Goal: Task Accomplishment & Management: Complete application form

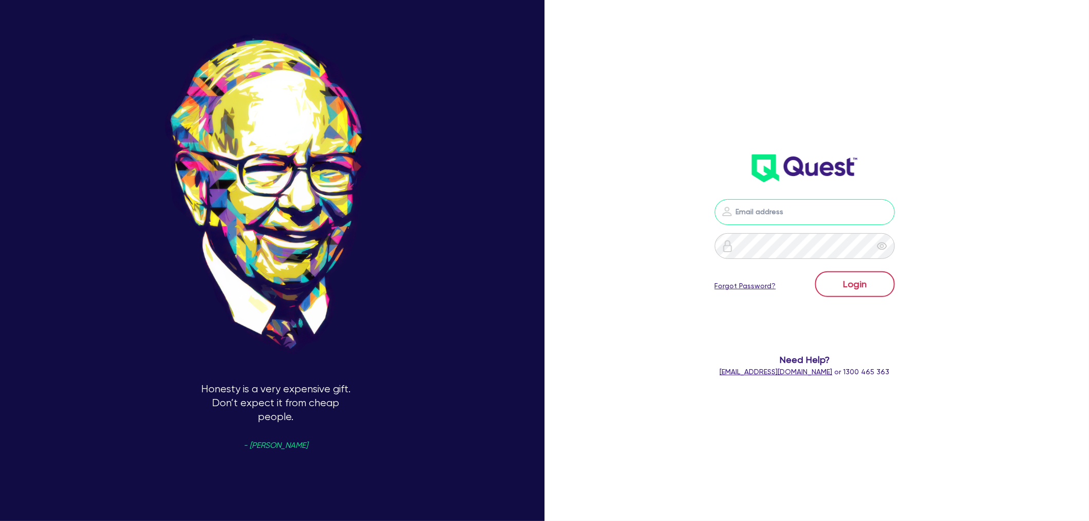
type input "[EMAIL_ADDRESS][PERSON_NAME][DOMAIN_NAME]"
click at [847, 284] on button "Login" at bounding box center [855, 284] width 80 height 26
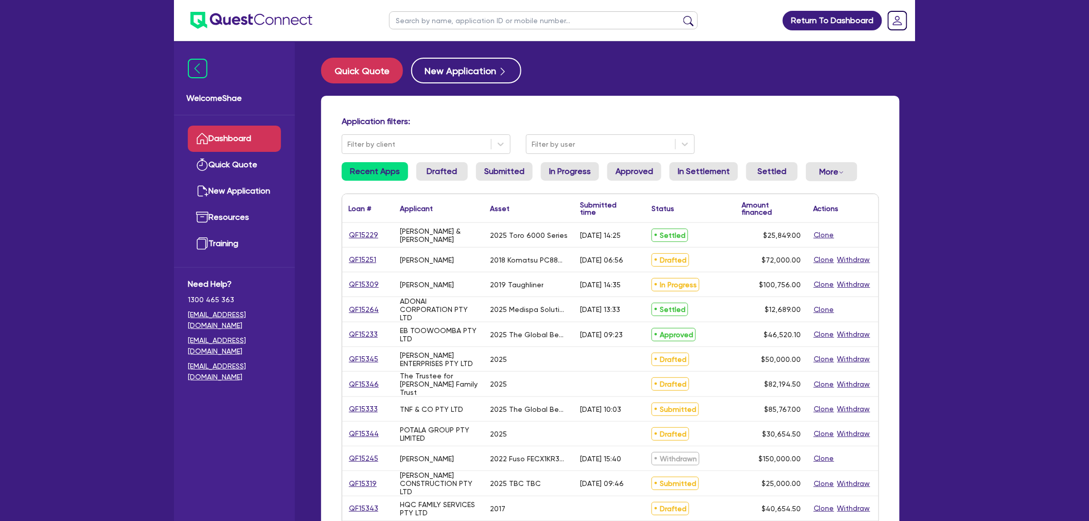
click at [442, 19] on input "text" at bounding box center [543, 20] width 309 height 18
click at [680, 15] on button "submit" at bounding box center [688, 22] width 16 height 14
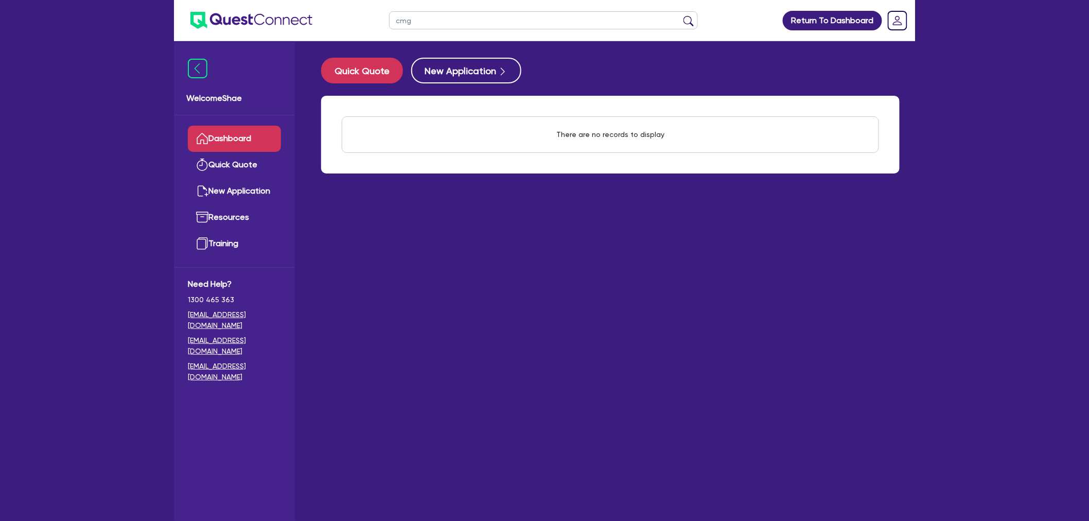
drag, startPoint x: 442, startPoint y: 19, endPoint x: 219, endPoint y: 38, distance: 223.6
click at [219, 38] on header "cmg Return To Dashboard Edit Profile Logout" at bounding box center [544, 20] width 741 height 41
click at [680, 15] on button "submit" at bounding box center [688, 22] width 16 height 14
drag, startPoint x: 424, startPoint y: 17, endPoint x: 367, endPoint y: 21, distance: 56.2
click at [367, 21] on header "smg Return To Dashboard Edit Profile Logout" at bounding box center [544, 20] width 741 height 41
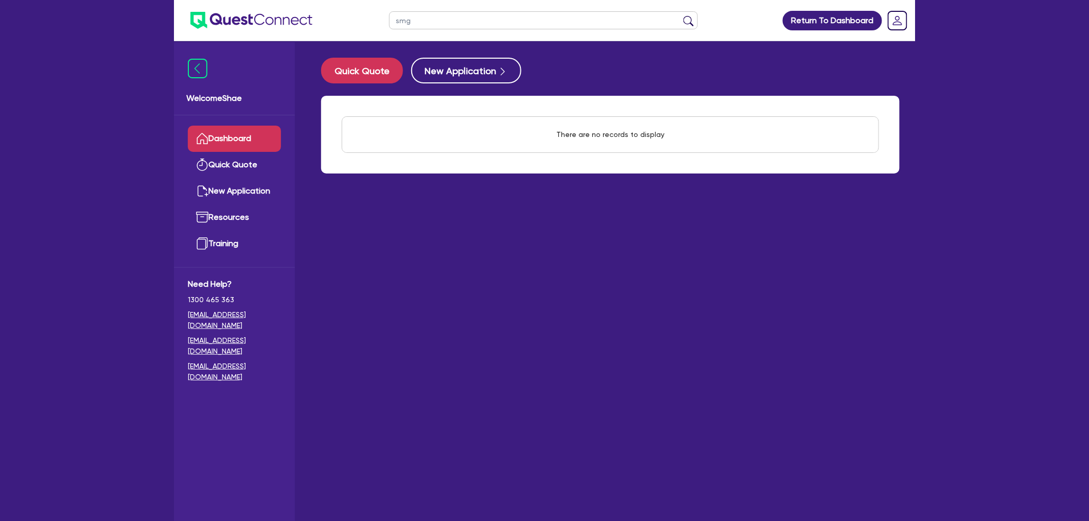
paste input "QF15133"
type input "QF15133"
click at [680, 15] on button "submit" at bounding box center [688, 22] width 16 height 14
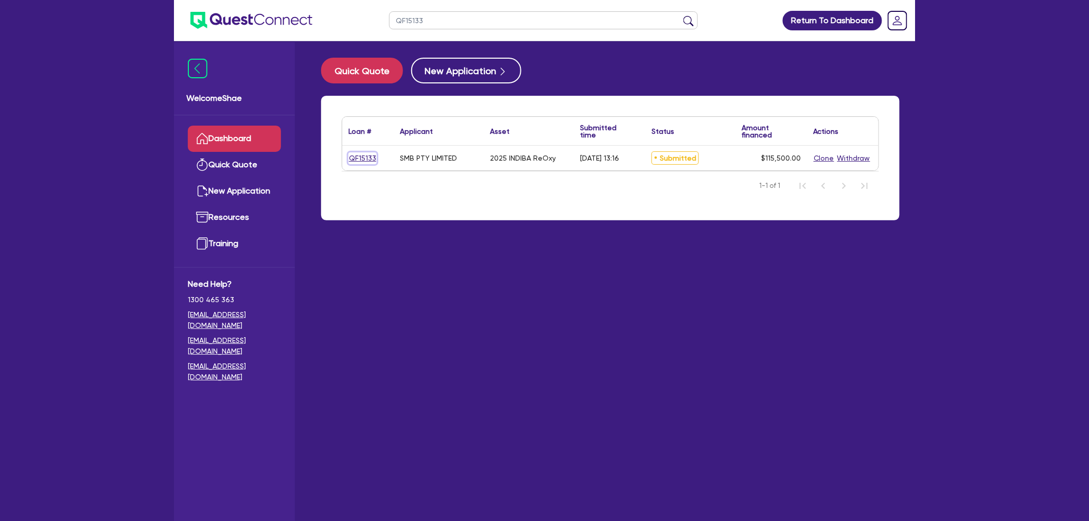
click at [354, 157] on link "QF15133" at bounding box center [362, 158] width 28 height 12
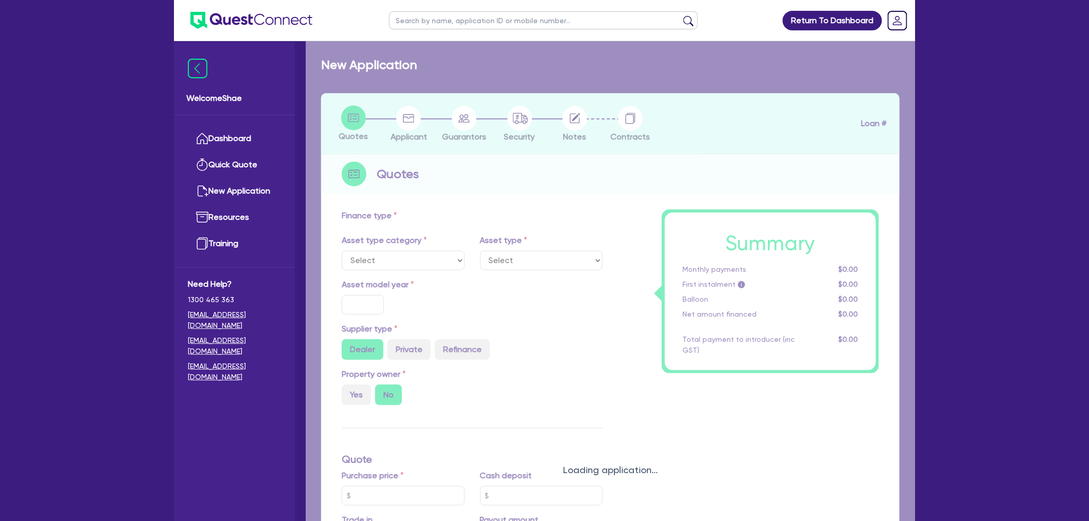
select select "TERTIARY_ASSETS"
type input "2025"
radio input "true"
type input "115,500"
type input "4"
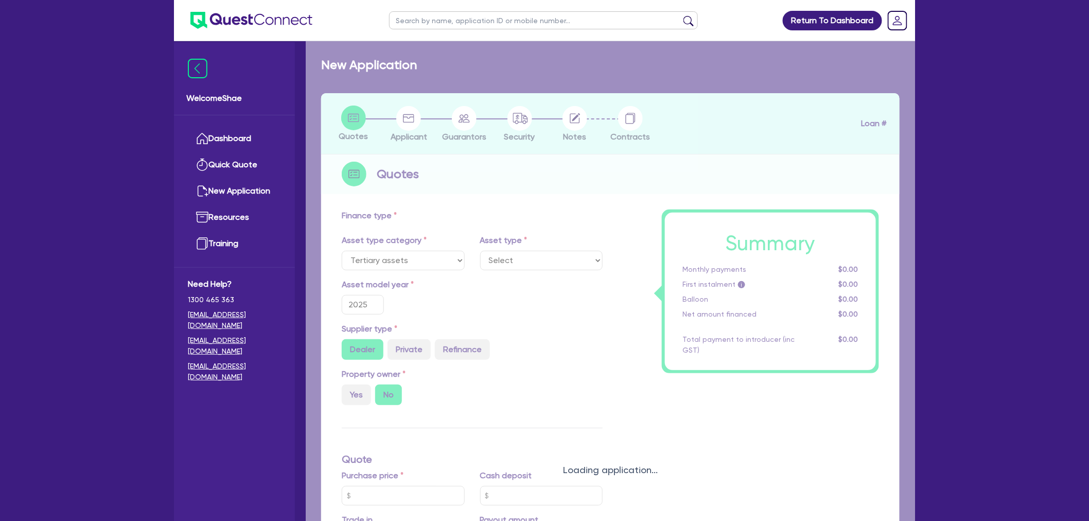
type input "4,620"
type input "10.5"
select select "BEAUTY_EQUIPMENT"
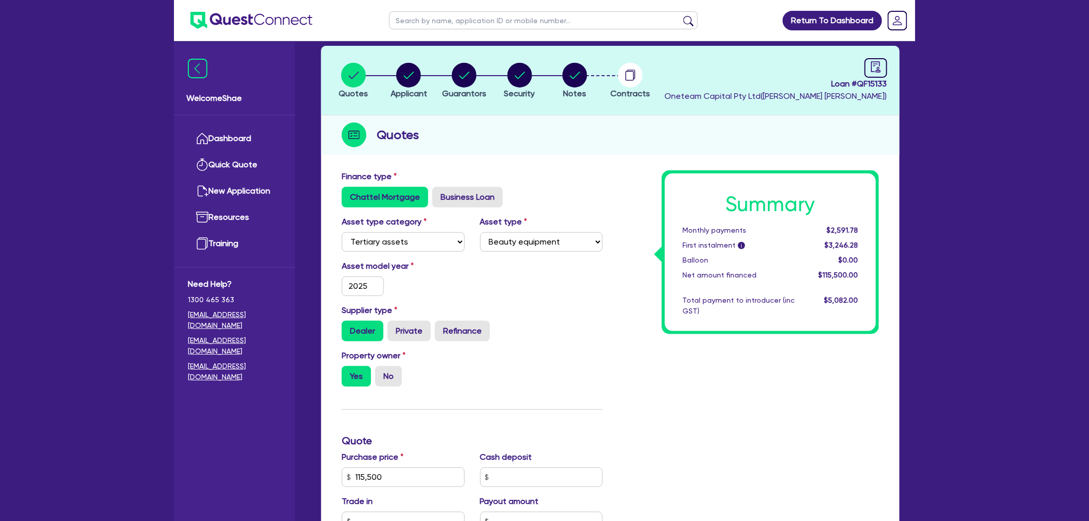
scroll to position [171, 0]
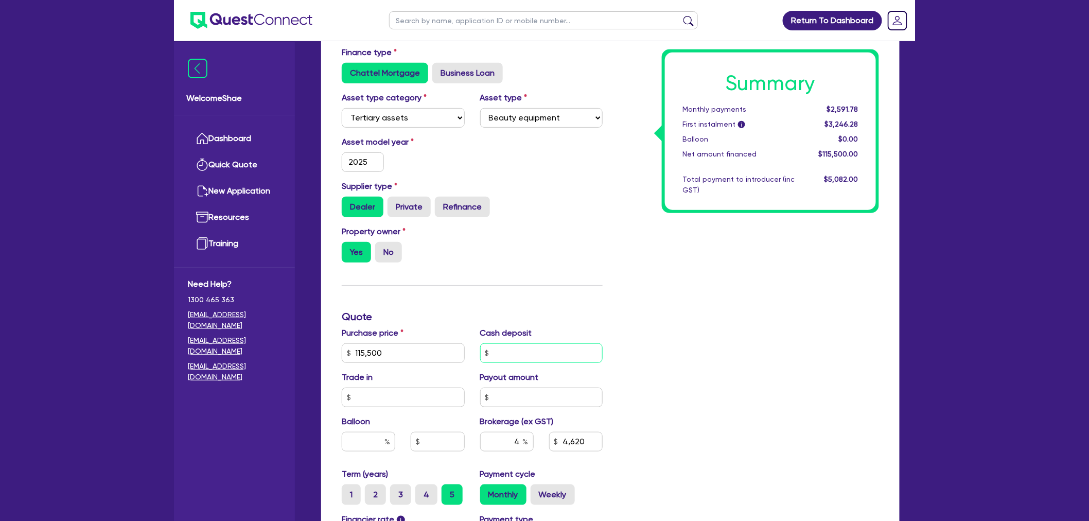
click at [533, 353] on input "text" at bounding box center [541, 353] width 123 height 20
type input "10,500"
type input "115,500"
type input "4,620"
type input "115,500"
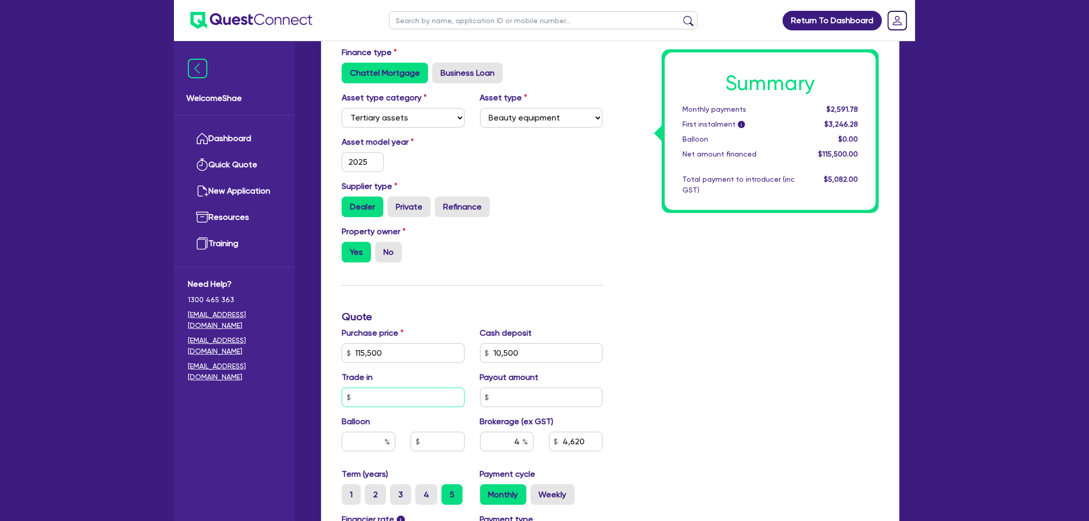
type input "4,200"
type input "115,500"
type input "4,200"
type input "115,500"
type input "4,200"
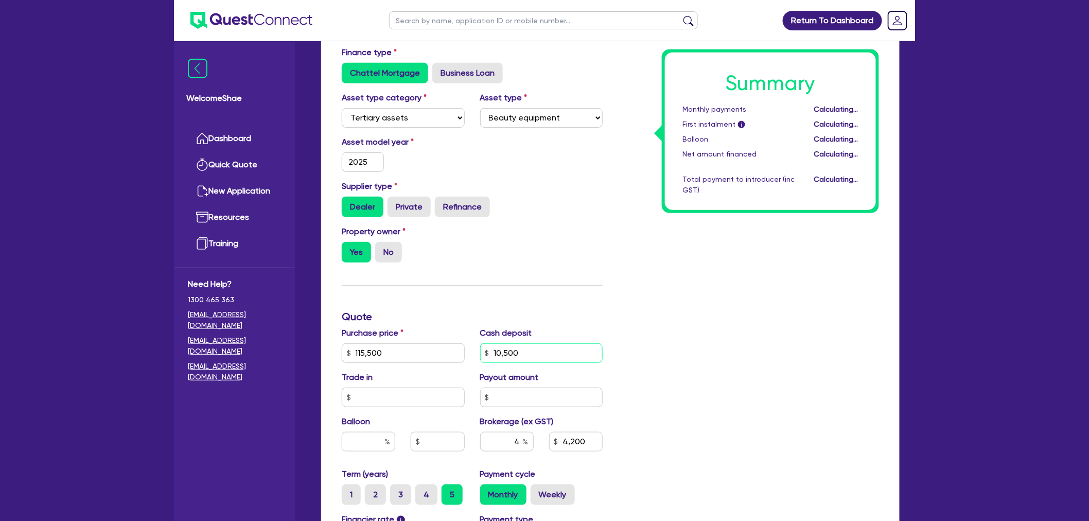
drag, startPoint x: 568, startPoint y: 347, endPoint x: 366, endPoint y: 353, distance: 201.3
click at [367, 355] on div "Purchase price 115,500 Cash deposit 10,500 Trade in Payout amount Balloon Broke…" at bounding box center [472, 397] width 276 height 141
type input "0"
type input "115,500"
type input "4,200"
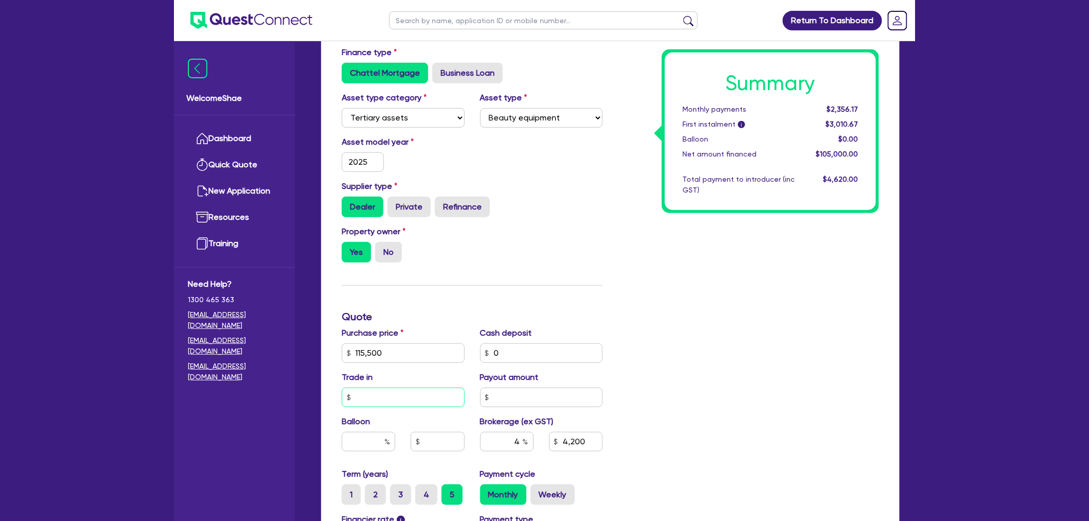
type input "115,500"
type input "4,620"
type input "115,500"
type input "4,620"
type input "115,500"
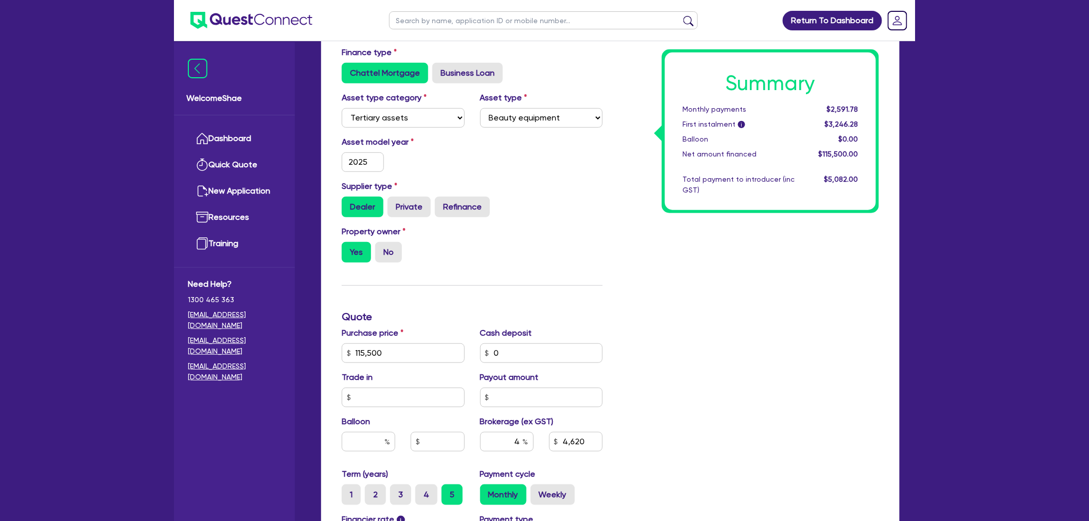
type input "4,620"
drag, startPoint x: 591, startPoint y: 441, endPoint x: 346, endPoint y: 443, distance: 245.0
click at [346, 444] on div "Purchase price 115,500 Cash deposit 0 Trade in Payout amount Balloon Brokerage …" at bounding box center [472, 397] width 276 height 141
type input "115,500"
type input "6"
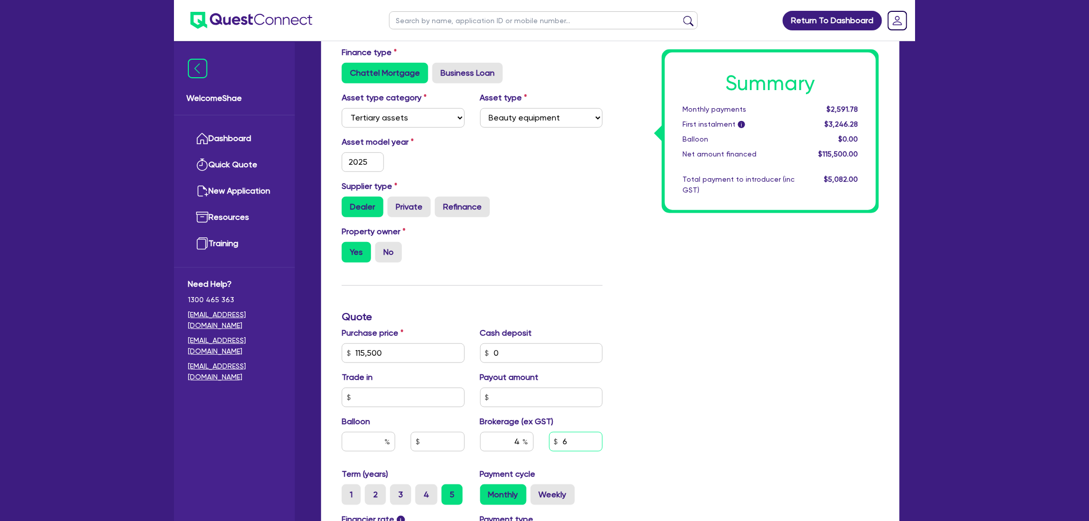
type input "115,500"
type input "0.00"
type input "6,300"
type input "115,500"
type input "0.00"
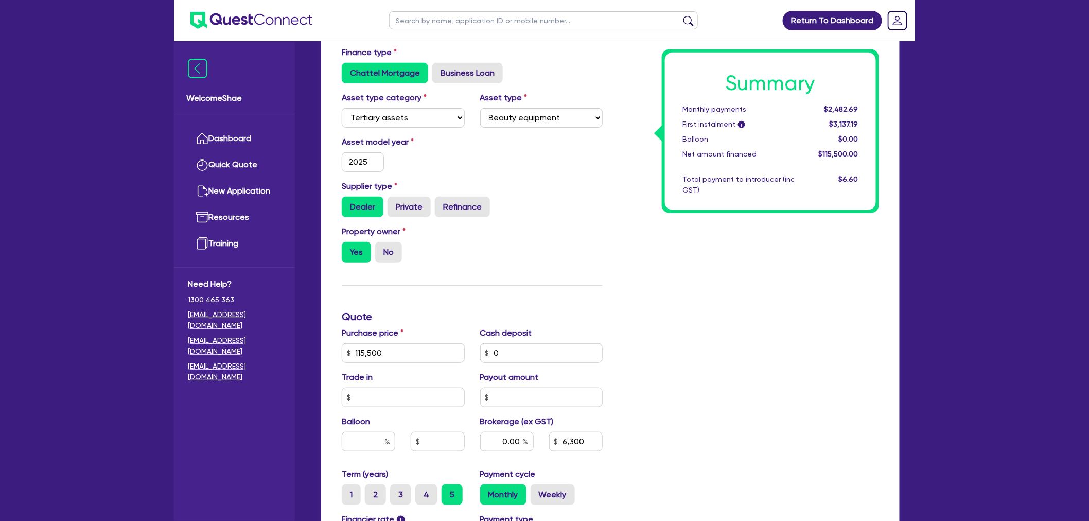
type input "115,500"
type input "5.45"
type input "6,300"
click at [729, 406] on div "Summary Monthly payments $2,631.50 First instalment i $3,286.00 Balloon $0.00 N…" at bounding box center [748, 347] width 276 height 602
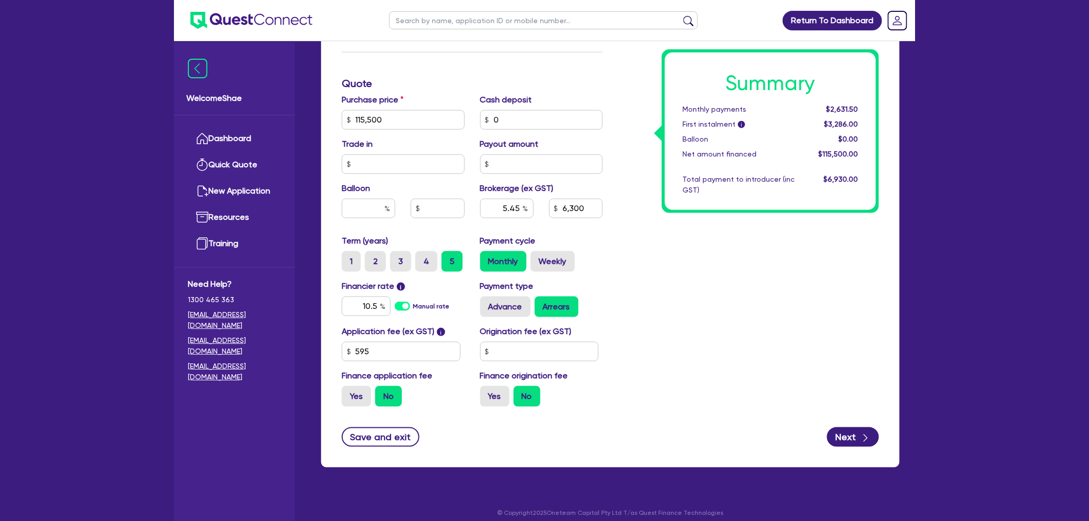
scroll to position [413, 0]
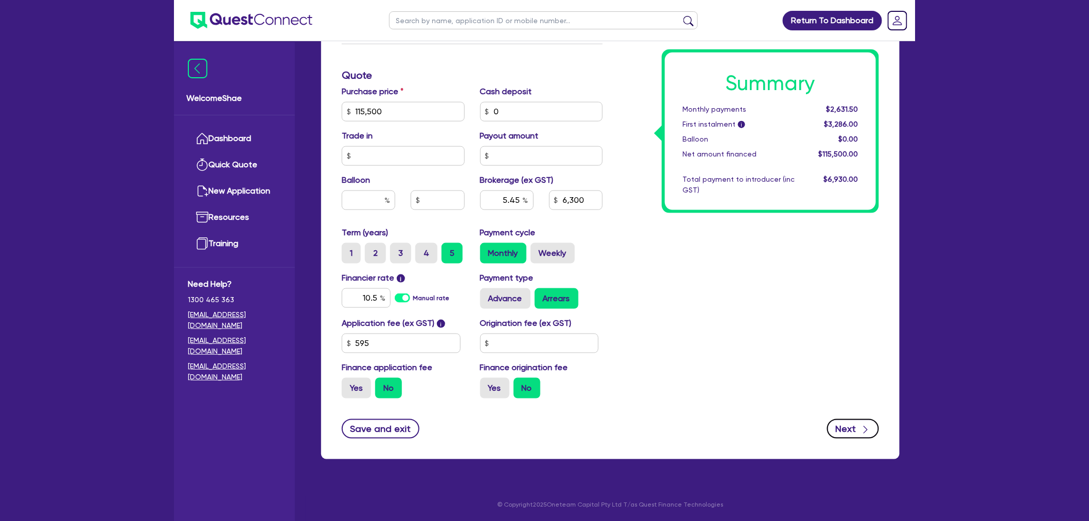
click at [844, 421] on button "Next" at bounding box center [853, 429] width 52 height 20
type input "115,500"
type input "5.45"
type input "6,300"
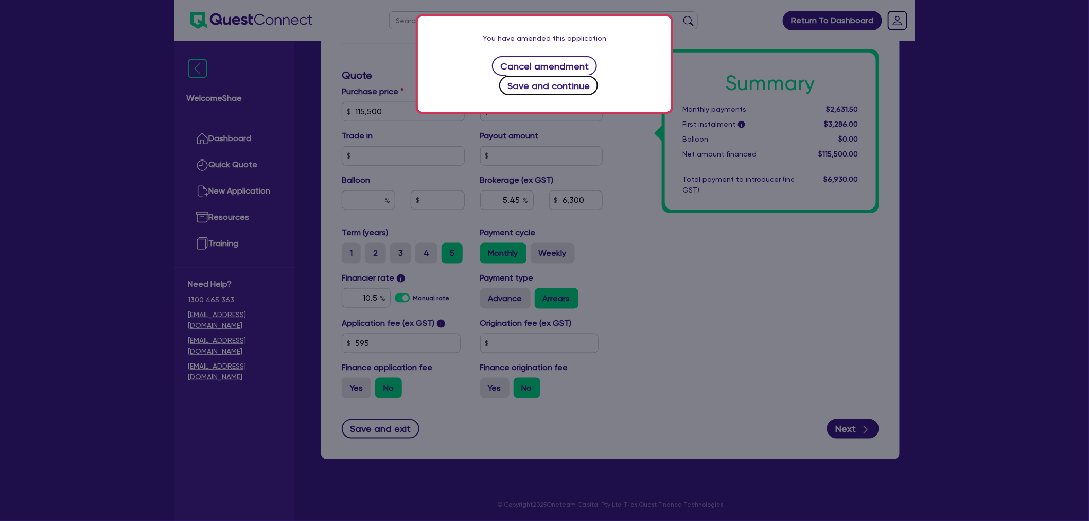
click at [599, 76] on button "Save and continue" at bounding box center [548, 86] width 99 height 20
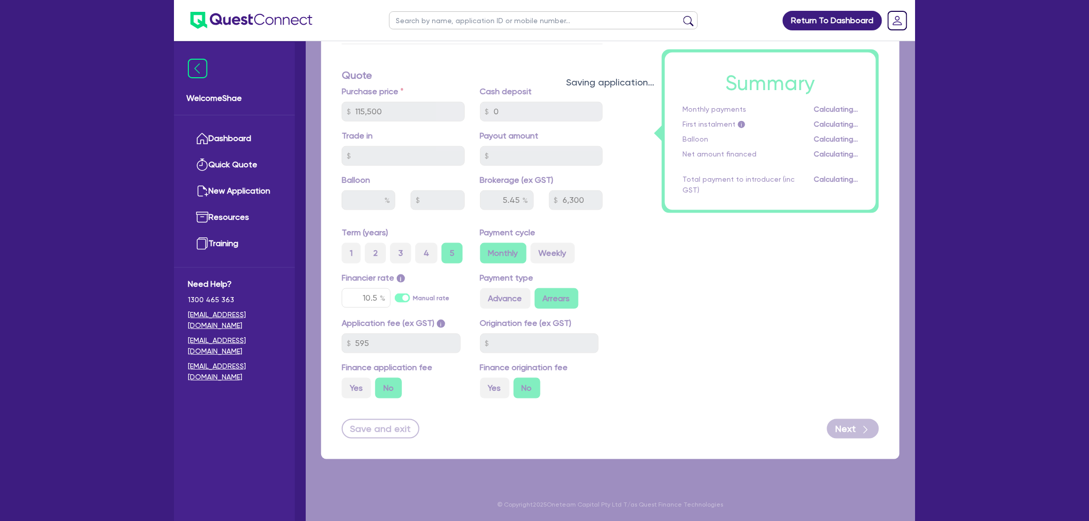
select select "COMPANY"
select select "HEALTH_BEAUTY"
select select "OTHER_HEALTH_BEAUTY"
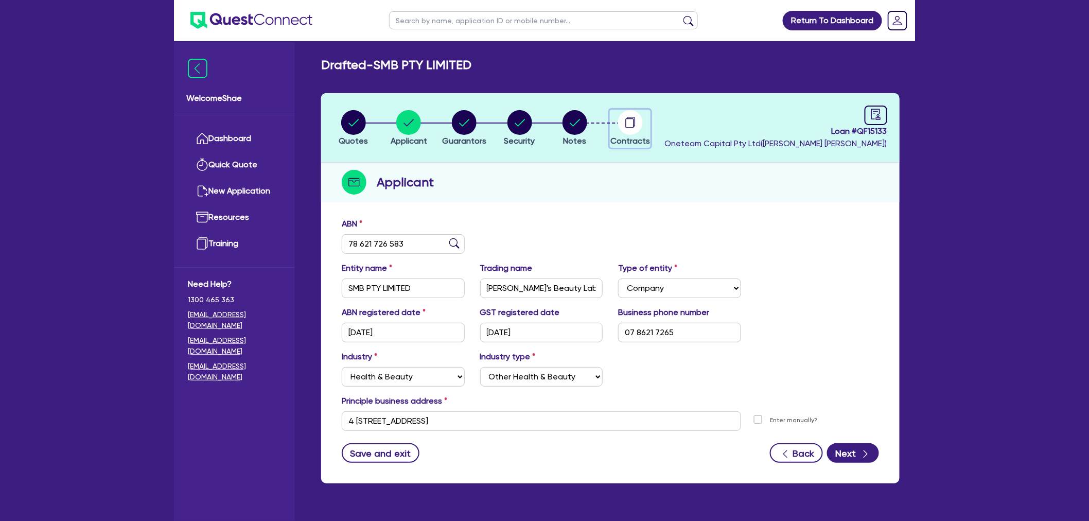
click at [623, 121] on circle "button" at bounding box center [630, 122] width 25 height 25
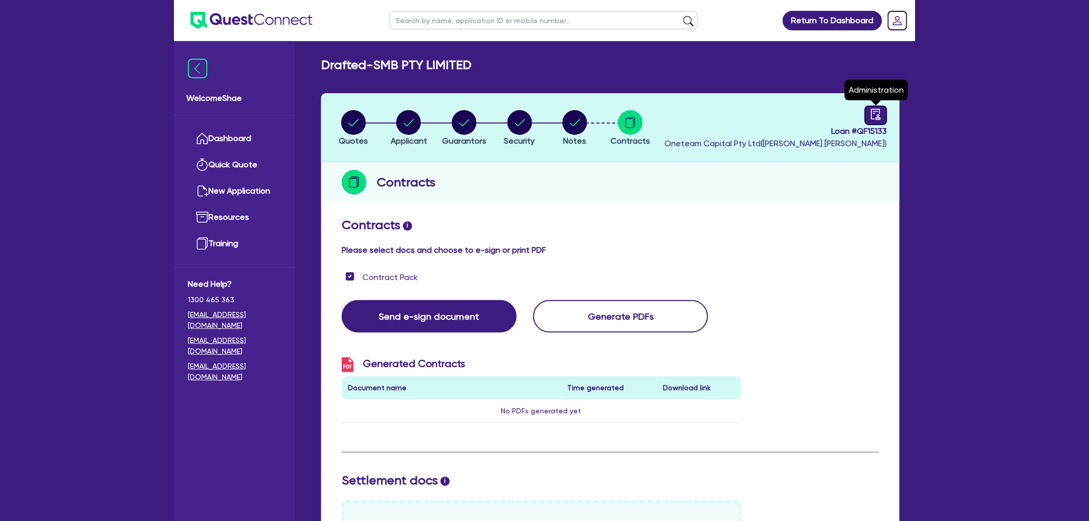
click at [873, 117] on icon "audit" at bounding box center [875, 114] width 11 height 11
select select "DRAFTED_AMENDED"
select select "Other"
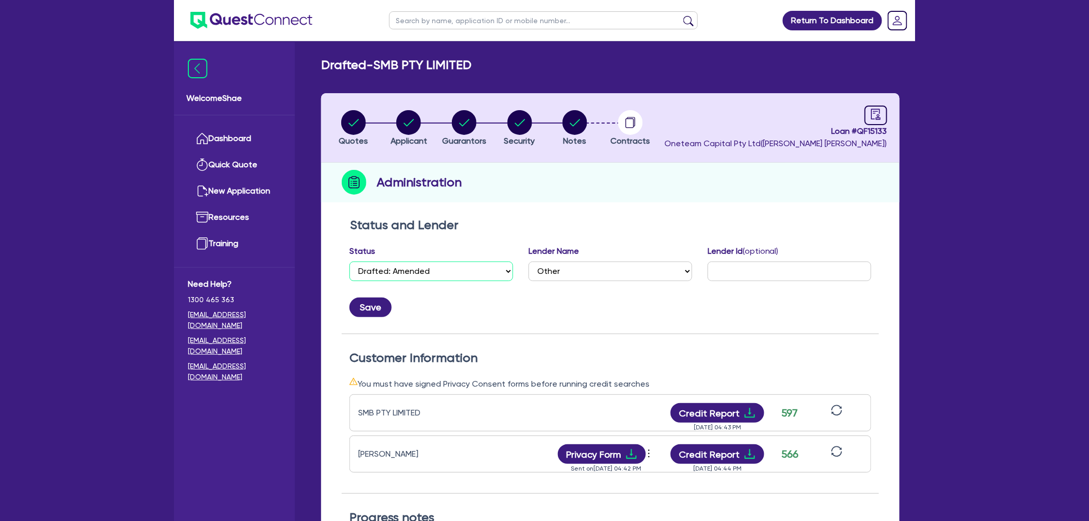
click at [468, 269] on select "Select Quoted Drafted: New Drafted: Amended Submitted: New Submitted: Amended I…" at bounding box center [431, 271] width 164 height 20
click at [562, 223] on h2 "Status and Lender" at bounding box center [610, 225] width 521 height 15
click at [582, 126] on circle "button" at bounding box center [574, 122] width 25 height 25
select select "Other"
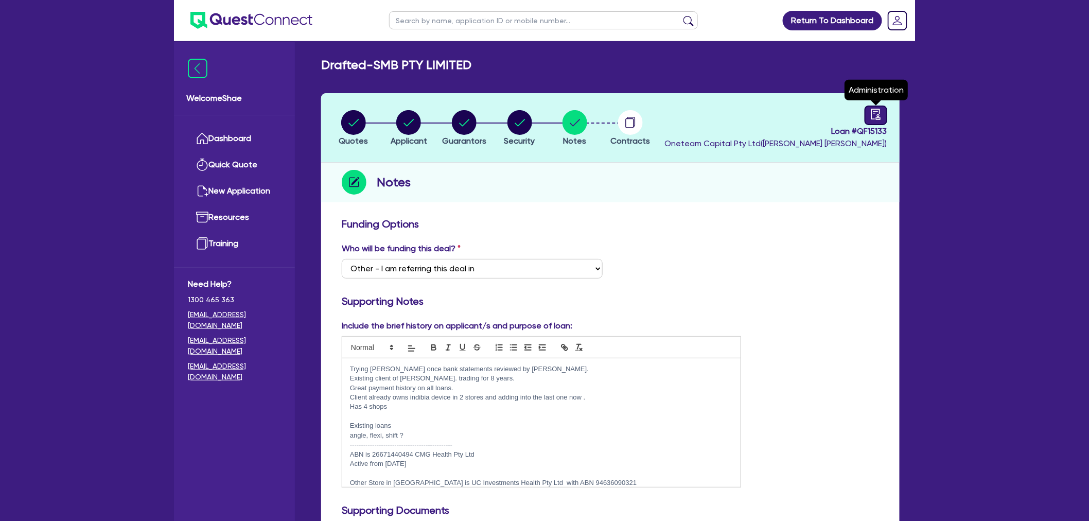
click at [880, 115] on icon "audit" at bounding box center [875, 114] width 11 height 11
select select "DRAFTED_AMENDED"
select select "Other"
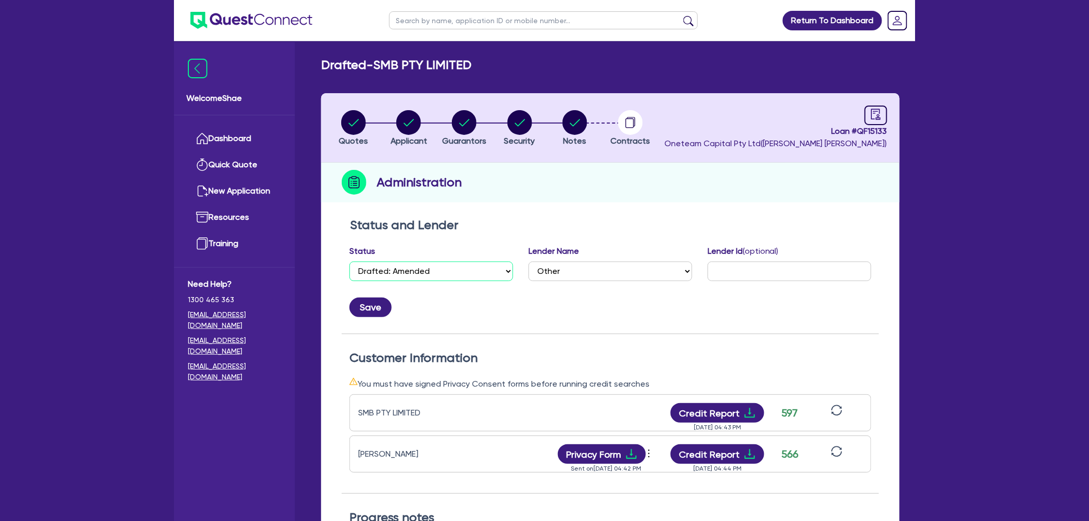
drag, startPoint x: 409, startPoint y: 269, endPoint x: 402, endPoint y: 270, distance: 6.3
click at [409, 269] on select "Select Quoted Drafted: New Drafted: Amended Submitted: New Submitted: Amended I…" at bounding box center [431, 271] width 164 height 20
select select "SETTLED"
click at [349, 261] on select "Select Quoted Drafted: New Drafted: Amended Submitted: New Submitted: Amended I…" at bounding box center [431, 271] width 164 height 20
click at [562, 269] on select "Select AAMF AFS Alex Bank Angle Finance Azora Banjo BigStone BOQ Finance Brande…" at bounding box center [611, 271] width 164 height 20
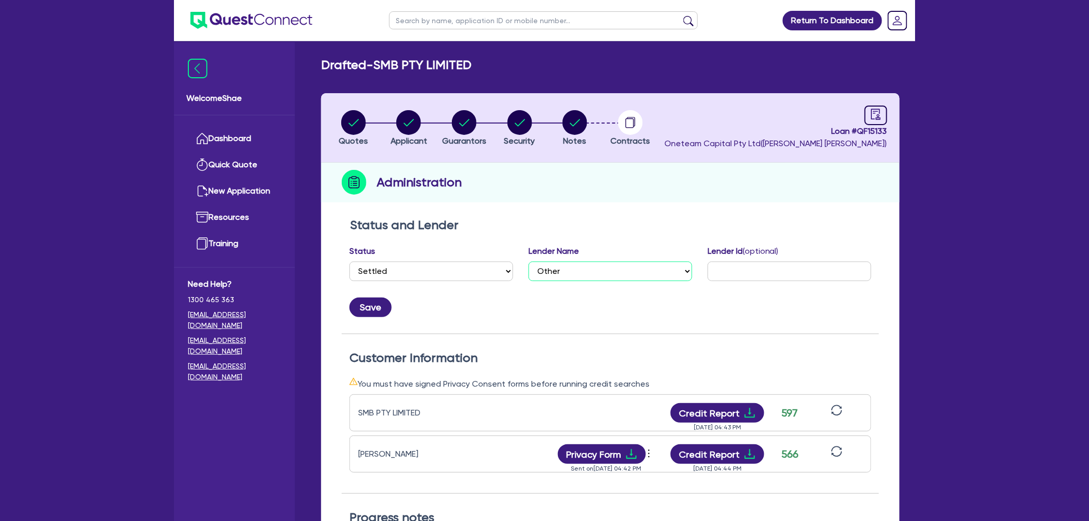
select select "Grenke"
click at [529, 261] on select "Select AAMF AFS Alex Bank Angle Finance Azora Banjo BigStone BOQ Finance Brande…" at bounding box center [611, 271] width 164 height 20
drag, startPoint x: 812, startPoint y: 270, endPoint x: 804, endPoint y: 270, distance: 7.7
click at [812, 270] on input "text" at bounding box center [790, 271] width 164 height 20
paste input "191-25705"
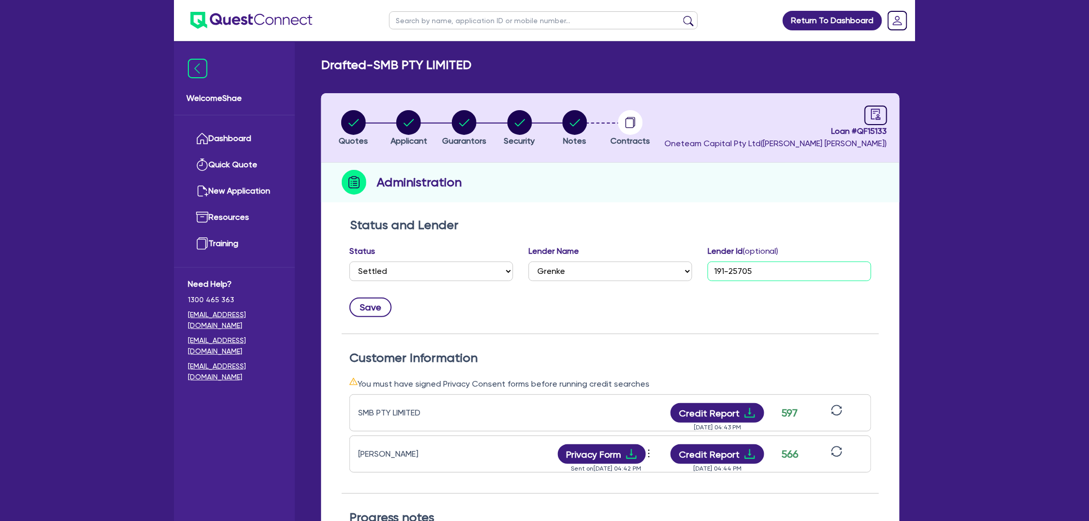
type input "191-25705"
drag, startPoint x: 378, startPoint y: 305, endPoint x: 413, endPoint y: 298, distance: 36.0
click at [378, 304] on button "Save" at bounding box center [370, 307] width 42 height 20
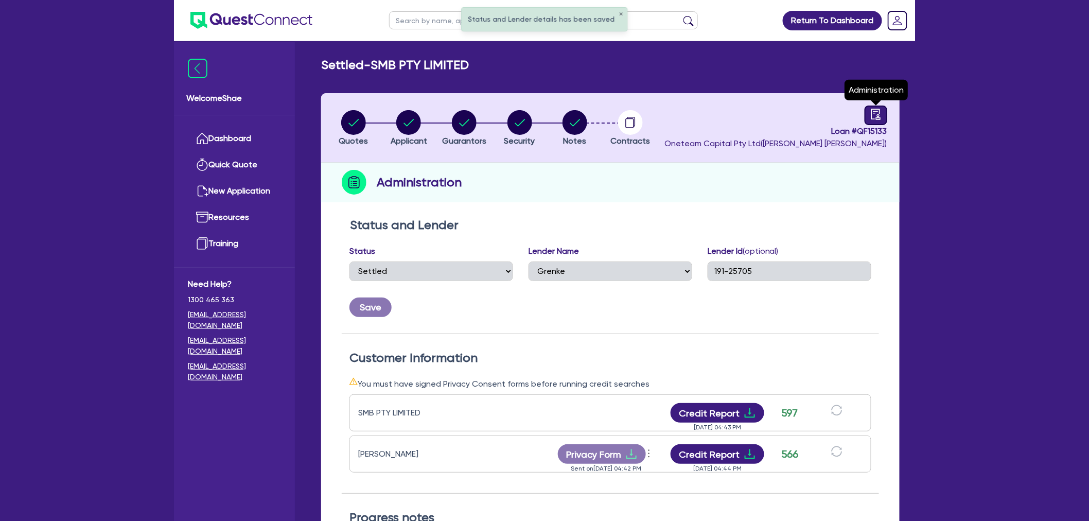
click at [875, 115] on icon "audit" at bounding box center [875, 114] width 11 height 11
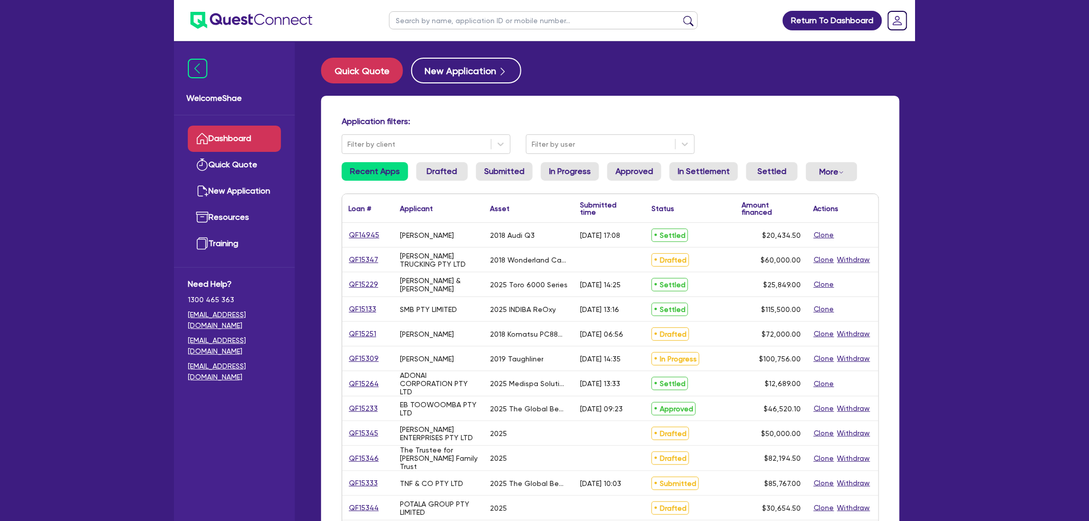
click at [408, 22] on input "text" at bounding box center [543, 20] width 309 height 18
type input "carter"
click at [680, 15] on button "submit" at bounding box center [688, 22] width 16 height 14
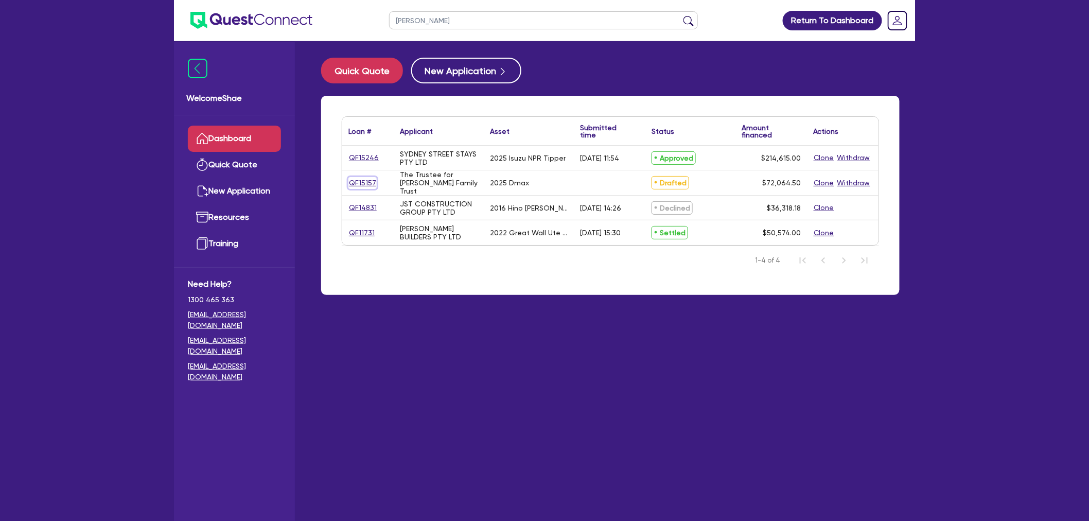
click at [365, 177] on link "QF15157" at bounding box center [362, 183] width 28 height 12
select select "CARS_AND_LIGHT_TRUCKS"
select select "PASSENGER_VEHICLES"
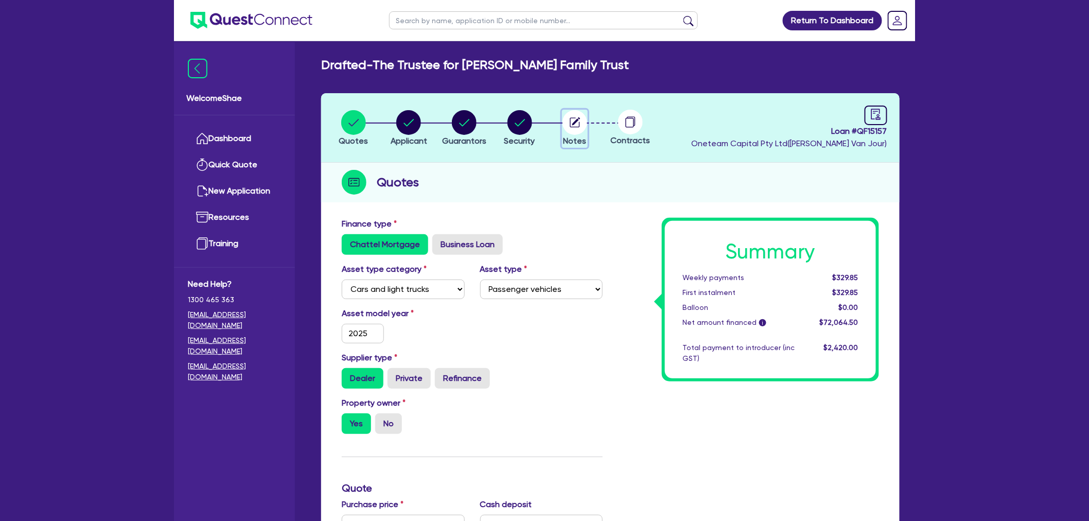
click at [580, 133] on circle "button" at bounding box center [574, 122] width 25 height 25
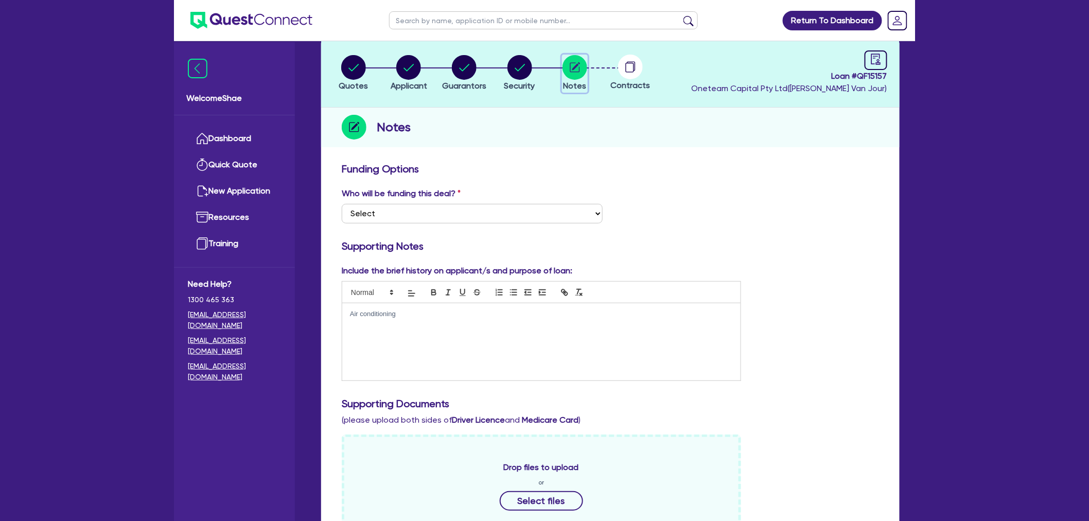
scroll to position [57, 0]
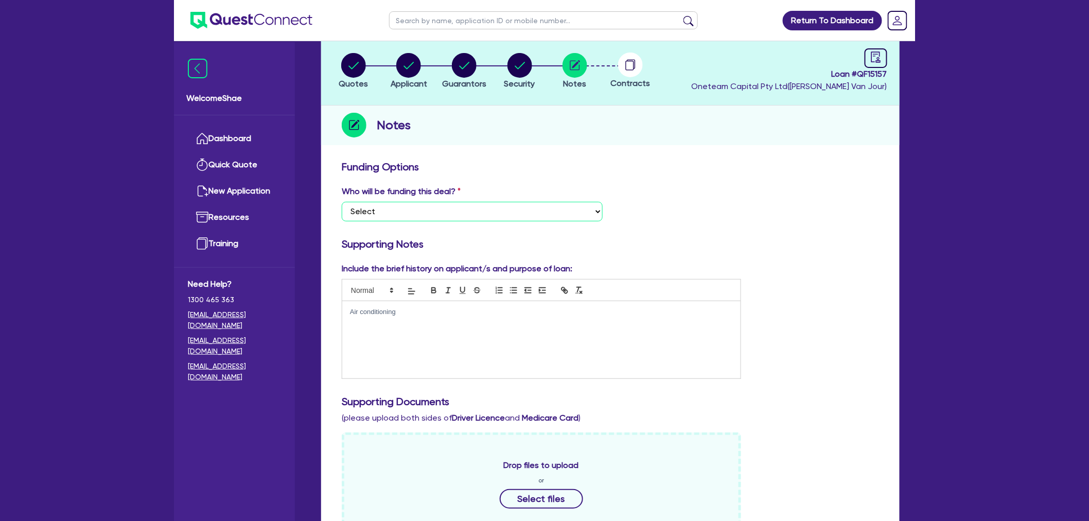
drag, startPoint x: 527, startPoint y: 207, endPoint x: 526, endPoint y: 219, distance: 11.9
click at [527, 207] on select "Select I want Quest to fund 100% I will fund 100% I will co-fund with Quest Oth…" at bounding box center [472, 212] width 261 height 20
select select "Other"
click at [342, 202] on select "Select I want Quest to fund 100% I will fund 100% I will co-fund with Quest Oth…" at bounding box center [472, 212] width 261 height 20
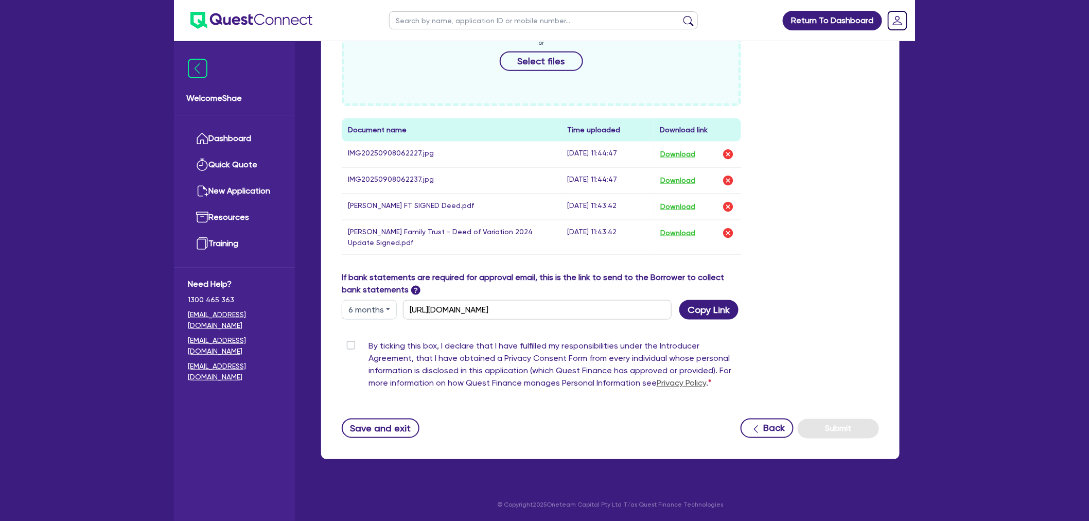
scroll to position [495, 0]
click at [368, 347] on label "By ticking this box, I declare that I have fulfilled my responsibilities under …" at bounding box center [554, 367] width 373 height 54
click at [350, 347] on input "By ticking this box, I declare that I have fulfilled my responsibilities under …" at bounding box center [346, 345] width 8 height 10
checkbox input "true"
click at [830, 428] on button "Submit" at bounding box center [838, 428] width 81 height 20
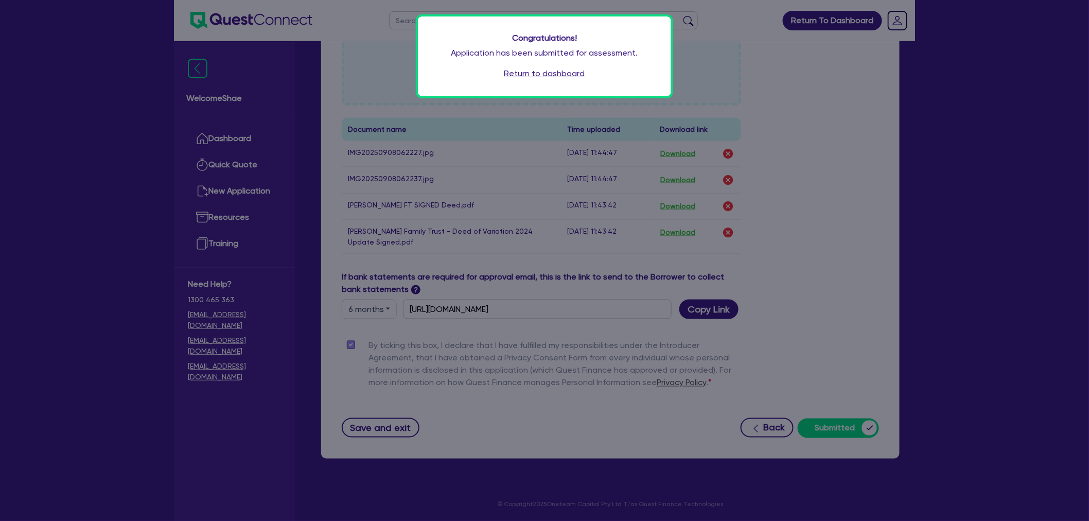
click at [556, 76] on link "Return to dashboard" at bounding box center [544, 73] width 81 height 12
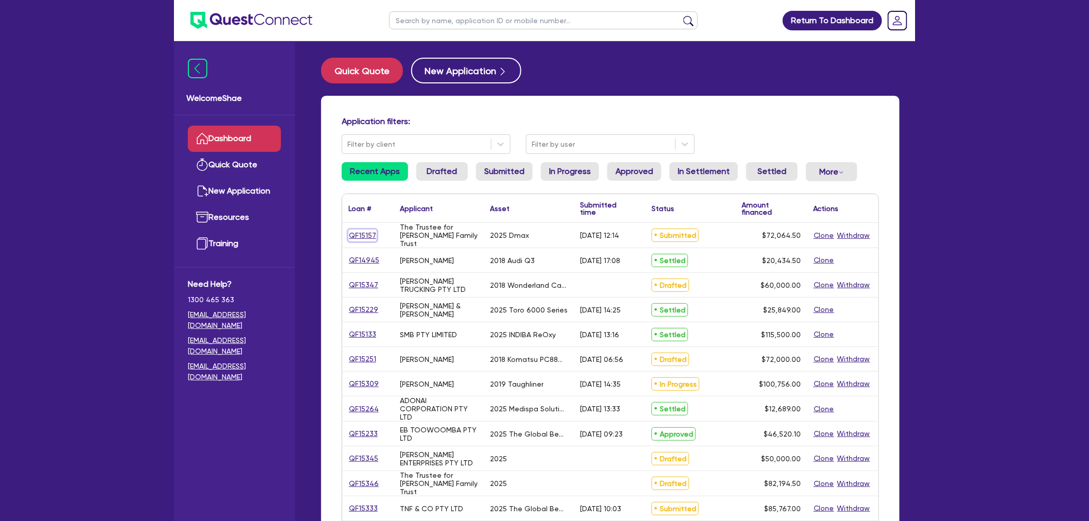
click at [359, 237] on link "QF15157" at bounding box center [362, 236] width 28 height 12
select select "CARS_AND_LIGHT_TRUCKS"
select select "PASSENGER_VEHICLES"
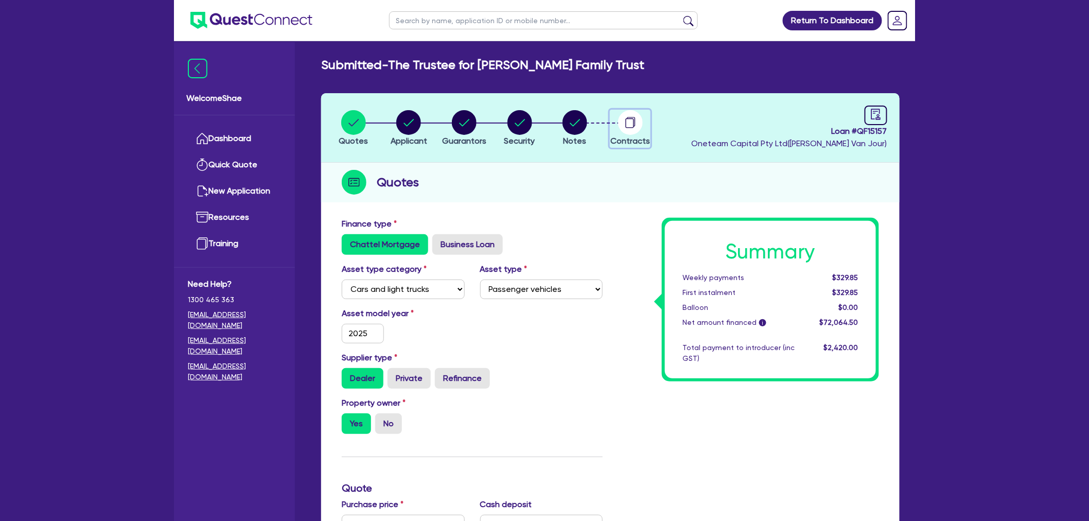
click at [622, 125] on circle "button" at bounding box center [630, 122] width 25 height 25
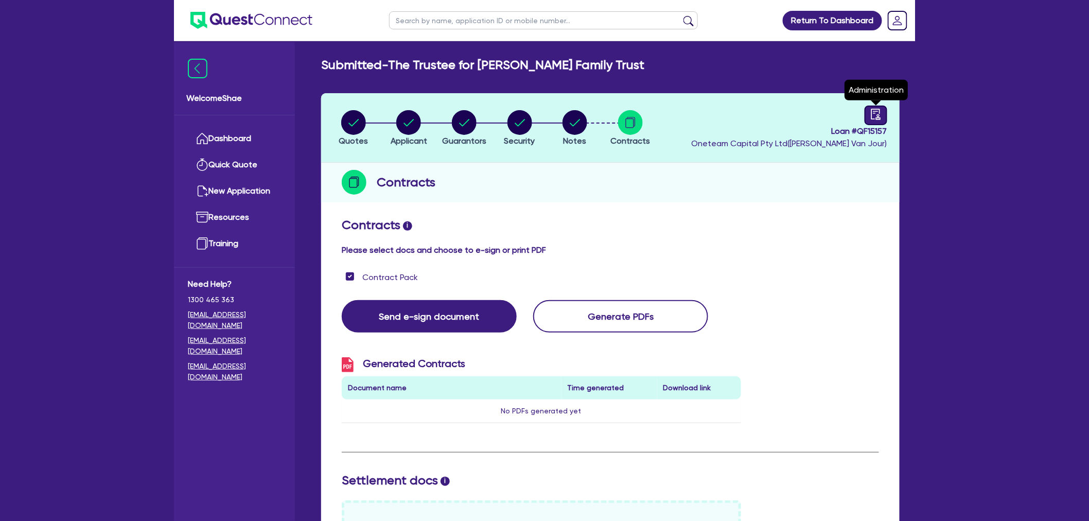
click at [872, 112] on icon "audit" at bounding box center [875, 114] width 9 height 11
select select "SUBMITTED_NEW"
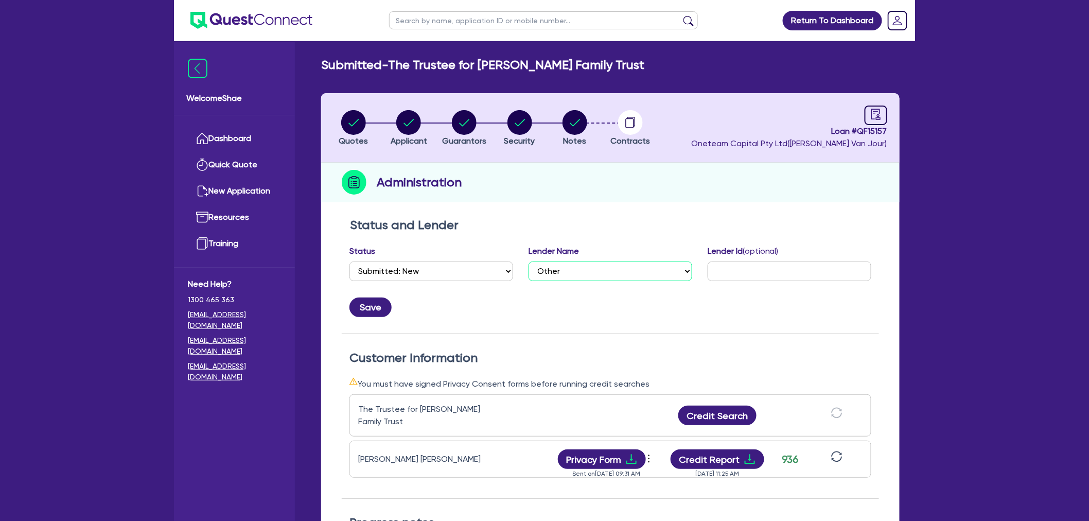
click at [549, 265] on select "Select AAMF AFS Alex Bank Angle Finance Azora Banjo BigStone BOQ Finance Brande…" at bounding box center [611, 271] width 164 height 20
select select "Plenti"
click at [529, 261] on select "Select AAMF AFS Alex Bank Angle Finance Azora Banjo BigStone BOQ Finance Brande…" at bounding box center [611, 271] width 164 height 20
click at [364, 301] on button "Save" at bounding box center [370, 307] width 42 height 20
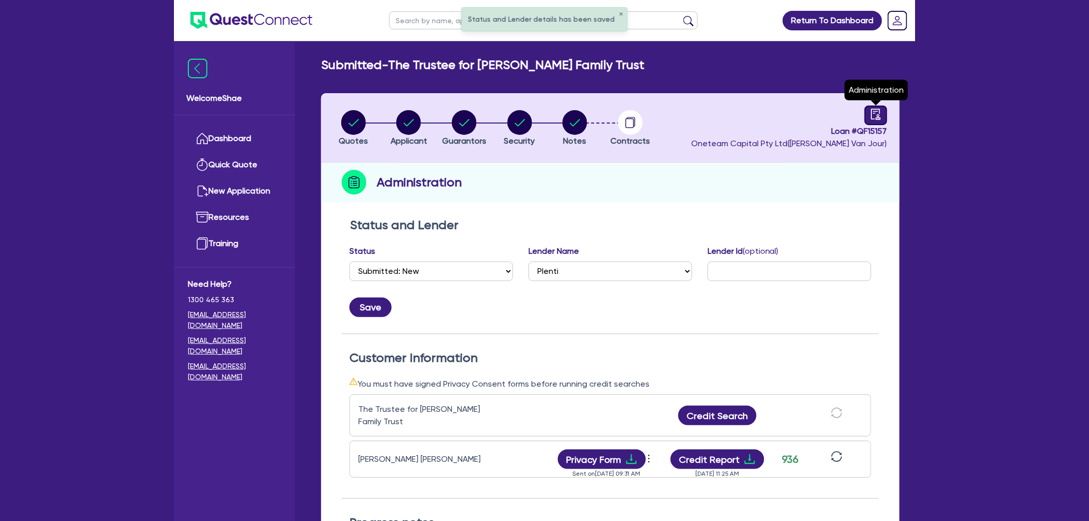
click at [878, 115] on icon "audit" at bounding box center [875, 114] width 11 height 11
click at [353, 121] on circle "button" at bounding box center [353, 122] width 25 height 25
select select "CARS_AND_LIGHT_TRUCKS"
select select "PASSENGER_VEHICLES"
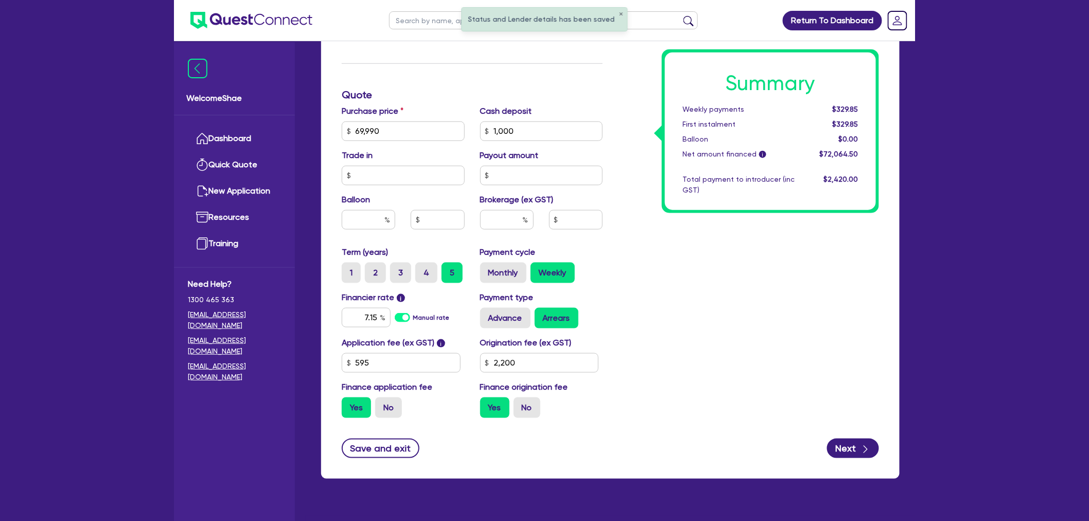
scroll to position [400, 0]
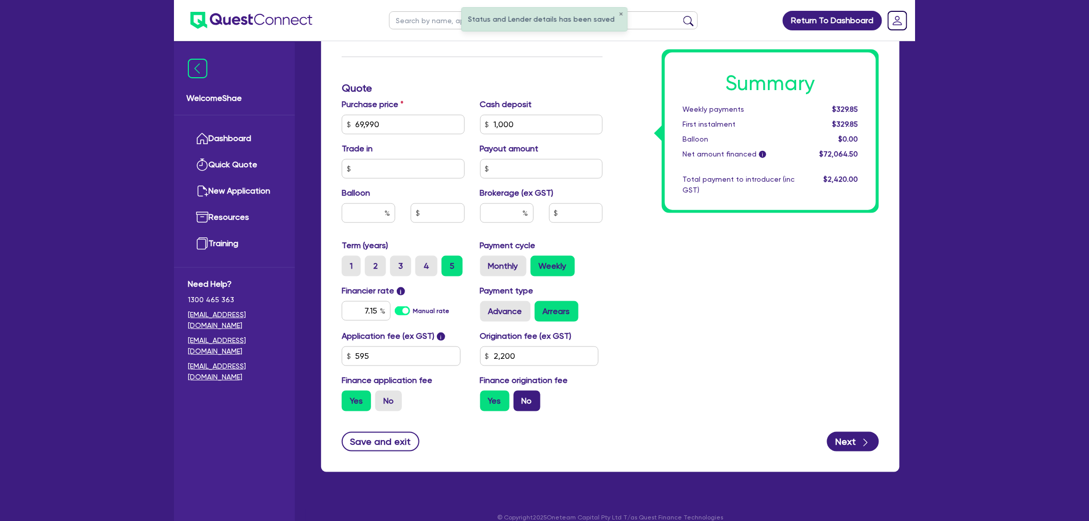
click at [529, 393] on label "No" at bounding box center [527, 401] width 27 height 21
click at [520, 393] on input "No" at bounding box center [517, 394] width 7 height 7
radio input "true"
type input "69,990"
type input "1,000"
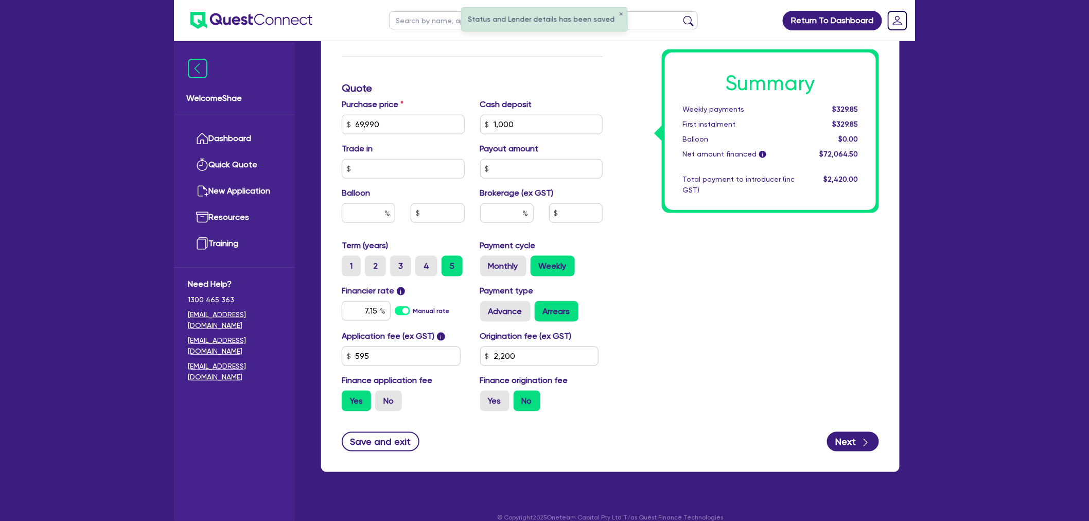
type input "2,200"
type input "69,990"
type input "1,000"
type input "2,200"
click at [387, 403] on label "No" at bounding box center [388, 401] width 27 height 21
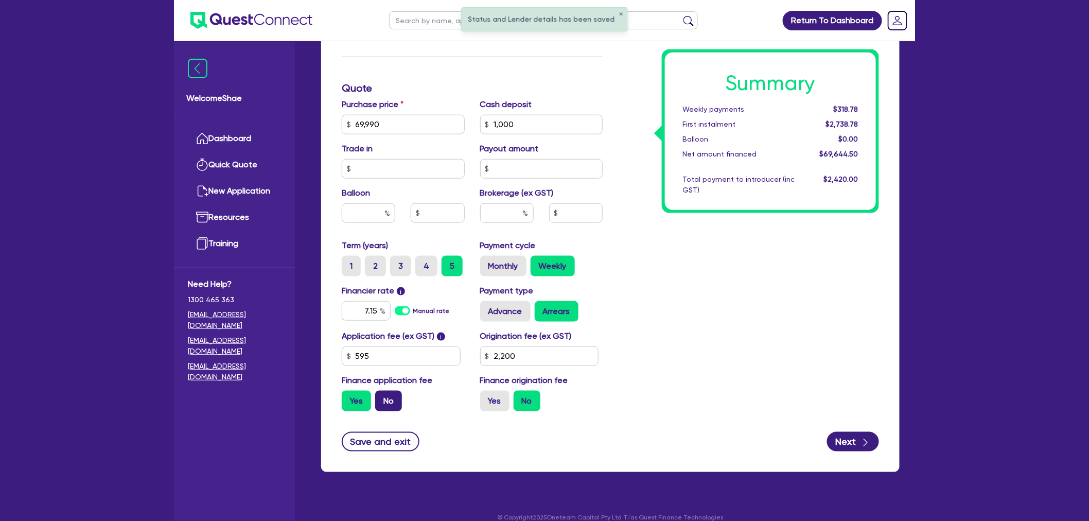
click at [382, 397] on input "No" at bounding box center [378, 394] width 7 height 7
radio input "true"
type input "69,990"
type input "1,000"
type input "2,200"
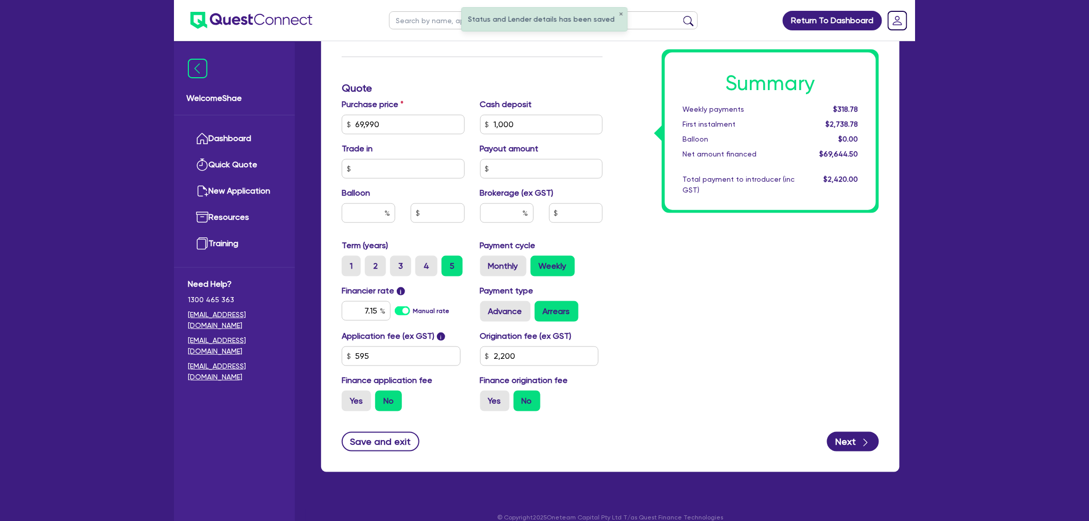
type input "69,990"
type input "1,000"
type input "2,200"
drag, startPoint x: 397, startPoint y: 117, endPoint x: 365, endPoint y: 117, distance: 31.4
click at [365, 117] on input "69,990" at bounding box center [403, 125] width 123 height 20
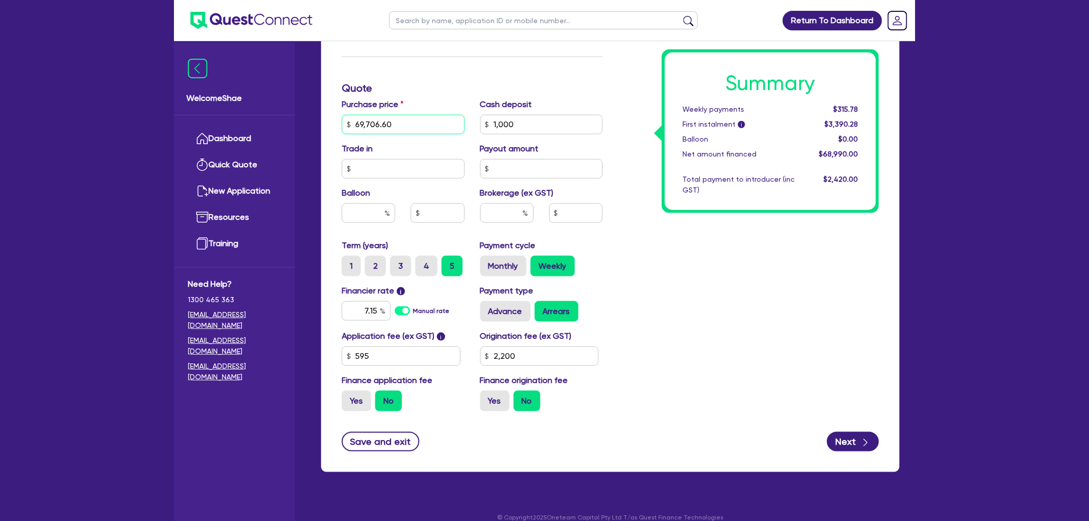
type input "69,706.60"
type input "1,000"
type input "2,200"
type input "1,000"
type input "2,200"
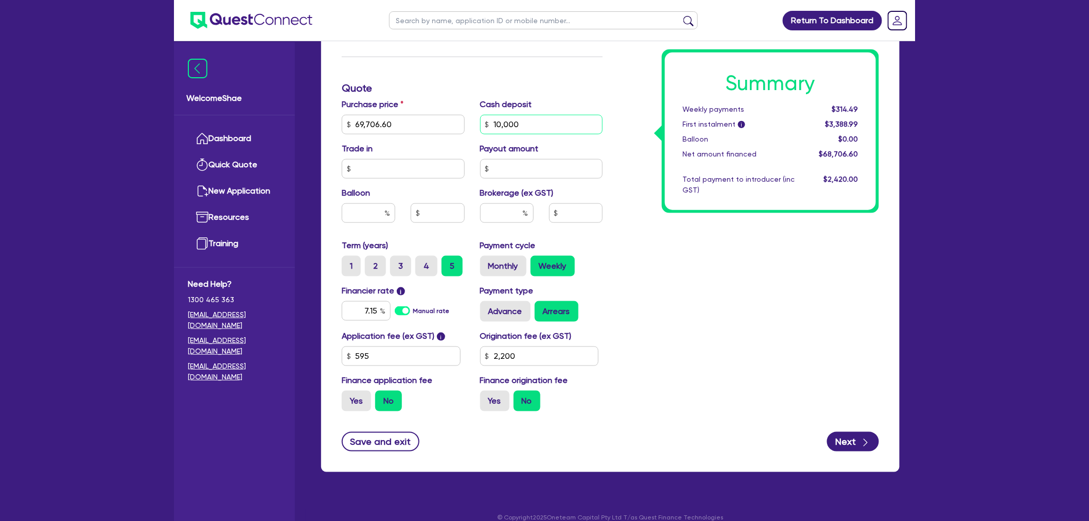
type input "10,000"
type input "2,200"
click at [736, 261] on div "Summary Weekly payments $273.29 First instalment i $3,347.79 Balloon $0.00 Net …" at bounding box center [748, 119] width 276 height 602
drag, startPoint x: 566, startPoint y: 132, endPoint x: 485, endPoint y: 127, distance: 80.9
click at [485, 127] on div "10,000" at bounding box center [541, 125] width 123 height 20
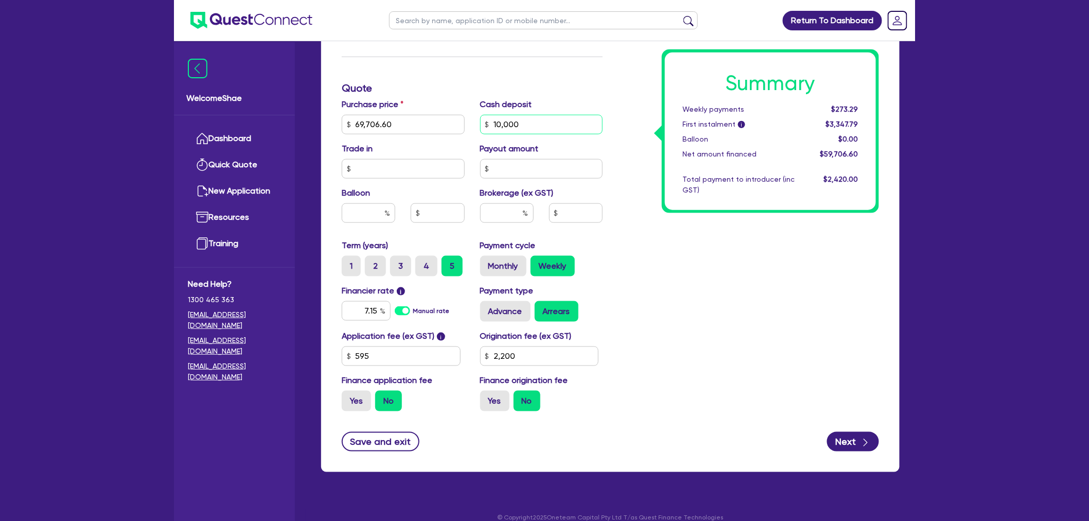
type input "0"
type input "2,200"
type input "0"
drag, startPoint x: 884, startPoint y: 331, endPoint x: 876, endPoint y: 365, distance: 34.8
click at [883, 331] on div "Summary Weekly payments $319.06 First instalment i $3,393.56 Balloon $0.00 Net …" at bounding box center [748, 119] width 276 height 602
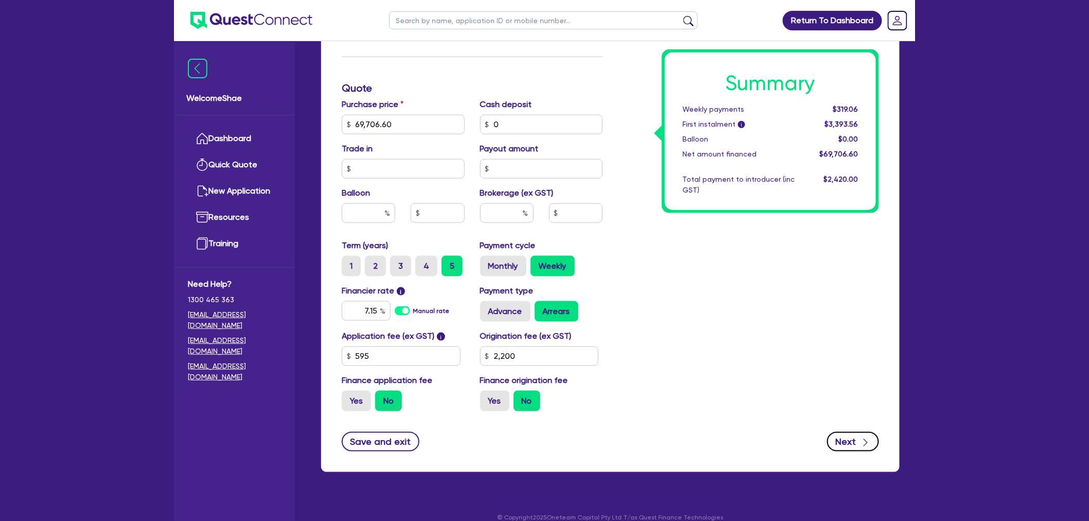
click at [844, 445] on button "Next" at bounding box center [853, 442] width 52 height 20
type input "2,200"
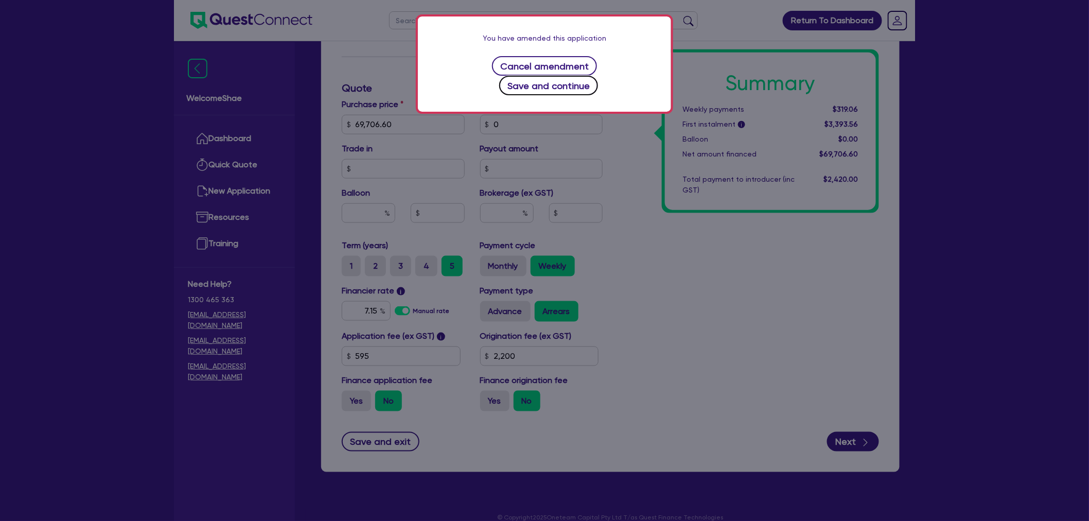
click at [584, 76] on button "Save and continue" at bounding box center [548, 86] width 99 height 20
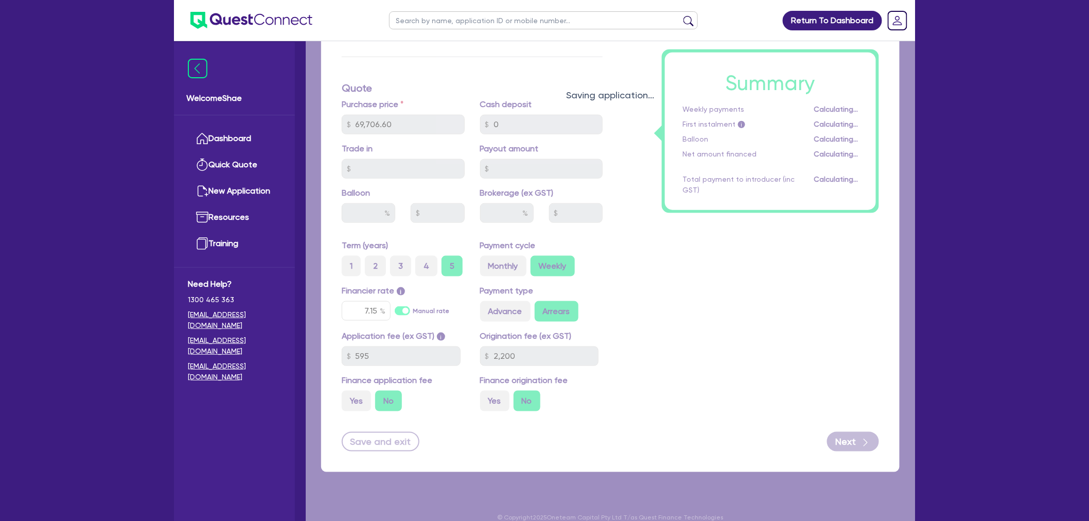
select select "TRUST"
select select "COMPANY"
select select "BUILDING_CONSTRUCTION"
select select "TRADES_SERVICES_CONSUMERS"
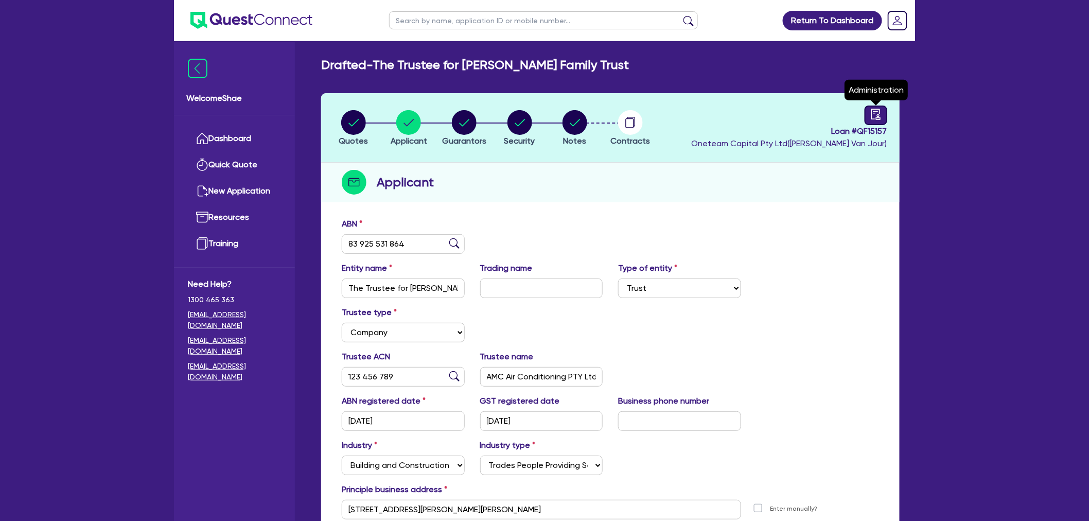
click at [873, 114] on icon "audit" at bounding box center [875, 114] width 11 height 11
select select "DRAFTED_AMENDED"
select select "Plenti"
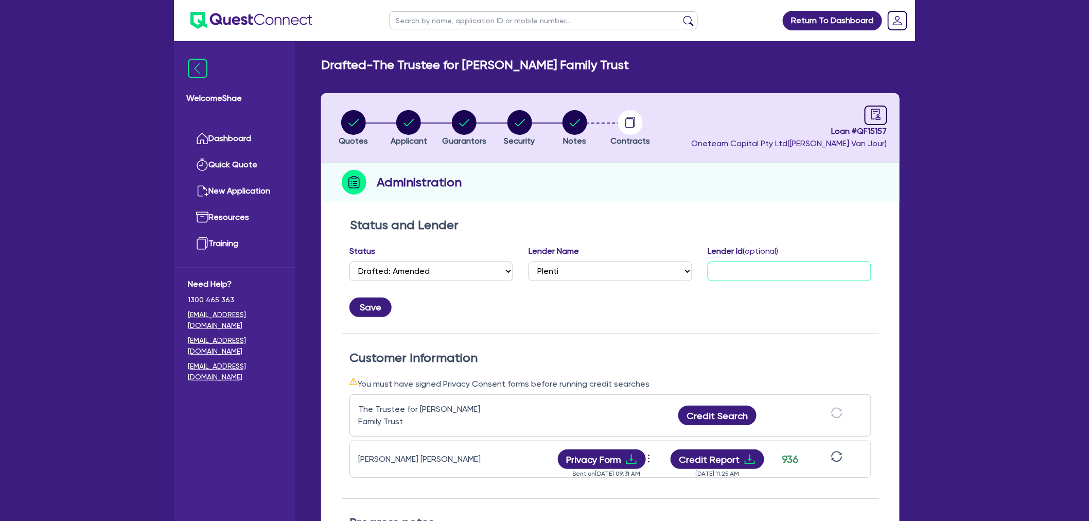
click at [738, 271] on input "text" at bounding box center [790, 271] width 164 height 20
paste input "H311168129700"
type input "H311168129700"
click at [378, 300] on button "Save" at bounding box center [370, 307] width 42 height 20
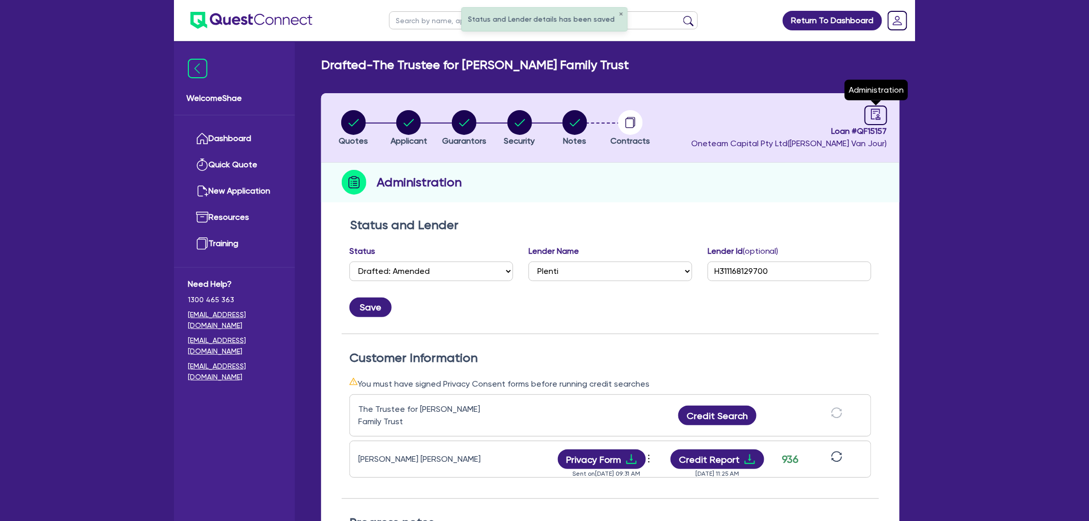
drag, startPoint x: 871, startPoint y: 116, endPoint x: 844, endPoint y: 112, distance: 27.0
click at [872, 116] on icon "audit" at bounding box center [875, 114] width 9 height 11
click at [883, 118] on link at bounding box center [876, 115] width 23 height 20
